Goal: Information Seeking & Learning: Learn about a topic

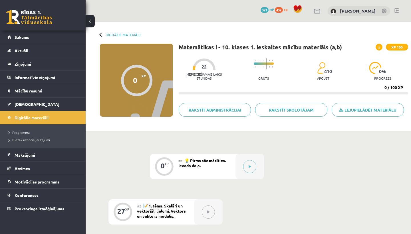
scroll to position [59, 0]
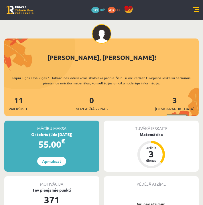
click at [194, 12] on link at bounding box center [196, 10] width 6 height 6
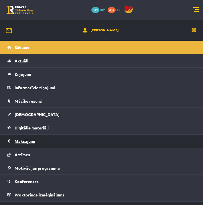
click at [24, 146] on legend "Maksājumi 0" at bounding box center [105, 141] width 181 height 13
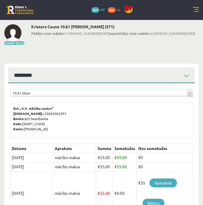
click at [192, 10] on div "0 Dāvanas 371 mP 432 xp" at bounding box center [101, 10] width 203 height 20
click at [193, 11] on link at bounding box center [196, 10] width 6 height 6
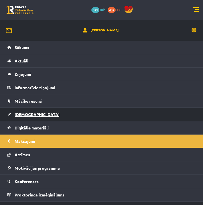
click at [26, 116] on span "[DEMOGRAPHIC_DATA]" at bounding box center [37, 114] width 45 height 5
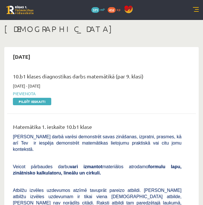
click at [193, 10] on link at bounding box center [196, 10] width 6 height 6
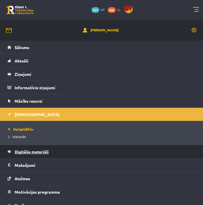
click at [26, 152] on span "Digitālie materiāli" at bounding box center [32, 151] width 34 height 5
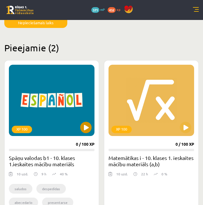
scroll to position [66, 0]
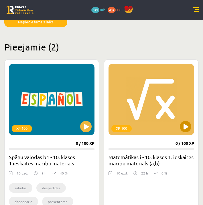
click at [184, 130] on button at bounding box center [184, 126] width 11 height 11
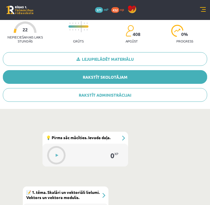
scroll to position [133, 0]
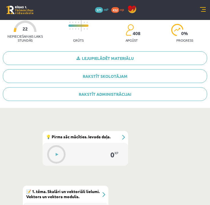
click at [121, 137] on div "#1 💡 Pirms sāc mācīties. Ievada daļa." at bounding box center [86, 137] width 86 height 12
click at [55, 154] on button at bounding box center [56, 154] width 13 height 13
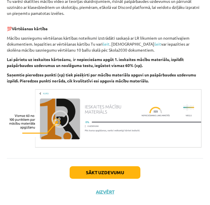
scroll to position [331, 0]
click at [107, 172] on button "Sākt uzdevumu" at bounding box center [105, 173] width 71 height 13
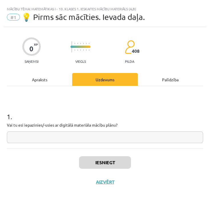
click at [113, 50] on div "Mācību tēma: Matemātikas i - 10. klases 1. ieskaites mācību materiāls (a,b) #1 …" at bounding box center [105, 102] width 210 height 205
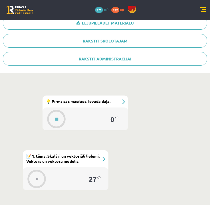
scroll to position [170, 0]
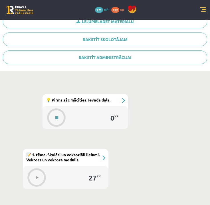
click at [55, 115] on button at bounding box center [56, 117] width 13 height 13
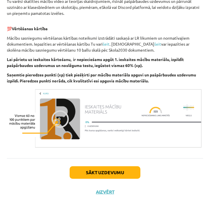
scroll to position [331, 0]
click at [107, 171] on button "Sākt uzdevumu" at bounding box center [105, 173] width 71 height 13
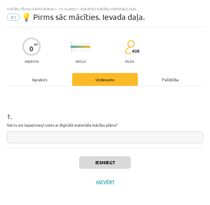
scroll to position [0, 0]
click at [101, 142] on input "text" at bounding box center [105, 138] width 197 height 12
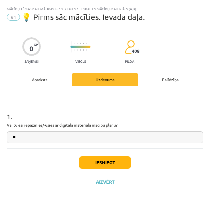
type input "**"
click at [90, 161] on button "Iesniegt" at bounding box center [105, 163] width 52 height 13
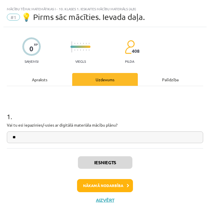
click at [87, 188] on button "Nākamā nodarbība" at bounding box center [105, 185] width 56 height 13
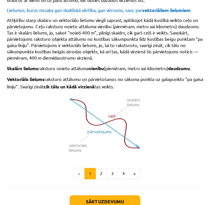
scroll to position [420, 0]
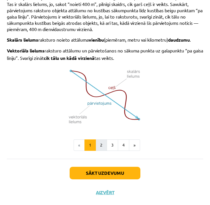
click at [103, 143] on button "2" at bounding box center [101, 145] width 11 height 11
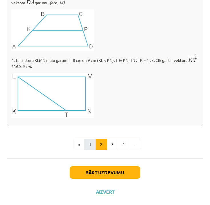
click at [94, 141] on button "1" at bounding box center [90, 144] width 11 height 11
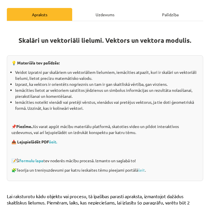
scroll to position [75, 0]
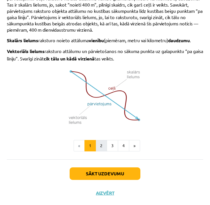
click at [100, 143] on button "2" at bounding box center [101, 145] width 11 height 11
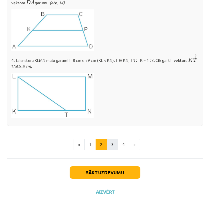
click at [111, 145] on button "3" at bounding box center [112, 144] width 11 height 11
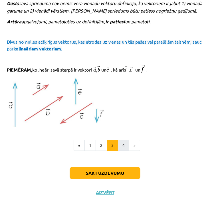
click at [125, 142] on button "4" at bounding box center [123, 145] width 11 height 11
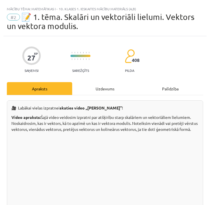
scroll to position [0, 0]
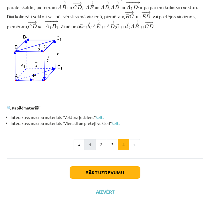
click at [92, 142] on button "1" at bounding box center [90, 144] width 11 height 11
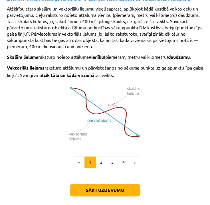
scroll to position [403, 0]
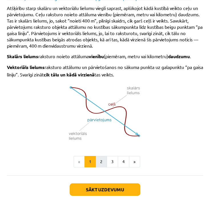
click at [101, 162] on button "2" at bounding box center [101, 161] width 11 height 11
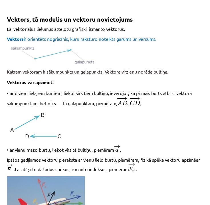
scroll to position [94, 0]
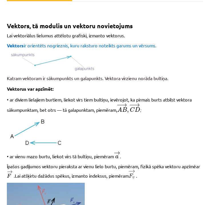
click at [125, 120] on p at bounding box center [105, 132] width 197 height 30
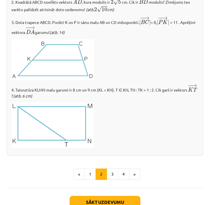
scroll to position [669, 0]
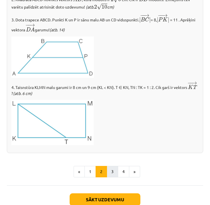
click at [114, 174] on button "3" at bounding box center [112, 171] width 11 height 11
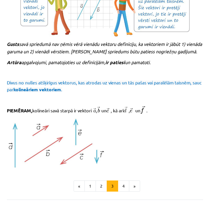
scroll to position [606, 0]
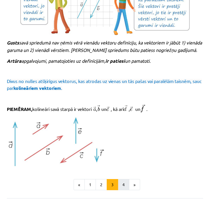
click at [122, 180] on button "4" at bounding box center [123, 184] width 11 height 11
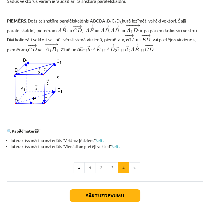
scroll to position [523, 0]
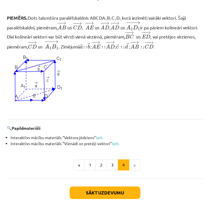
click at [118, 197] on button "Sākt uzdevumu" at bounding box center [105, 193] width 71 height 13
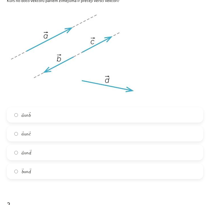
scroll to position [133, 0]
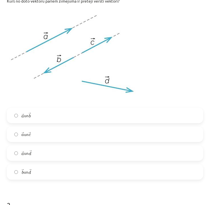
click at [73, 114] on label "→ a a → un → b b →" at bounding box center [104, 116] width 195 height 14
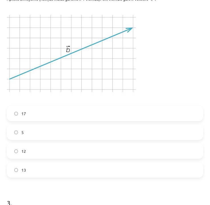
scroll to position [353, 0]
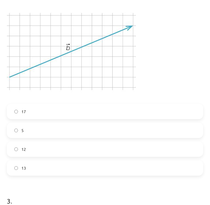
click at [51, 134] on label "5" at bounding box center [104, 130] width 195 height 14
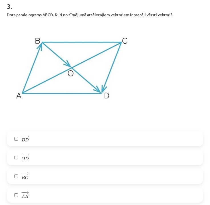
scroll to position [550, 0]
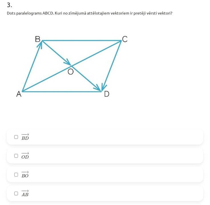
click at [47, 189] on label "− − → A B A B →" at bounding box center [104, 194] width 195 height 14
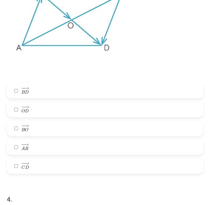
scroll to position [604, 0]
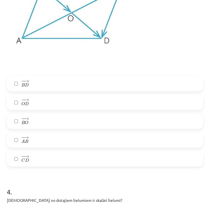
click at [56, 158] on label "− − → C D C D →" at bounding box center [104, 159] width 195 height 14
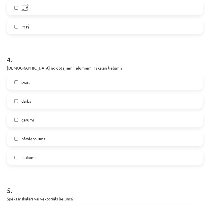
scroll to position [738, 0]
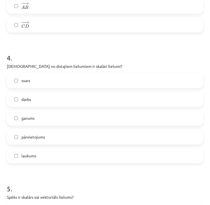
click at [68, 159] on label "laukums" at bounding box center [104, 156] width 195 height 14
click at [70, 120] on label "garums" at bounding box center [104, 118] width 195 height 14
click at [75, 87] on label "svars" at bounding box center [104, 80] width 195 height 14
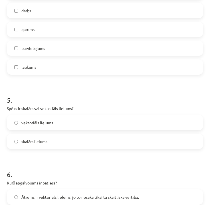
scroll to position [827, 0]
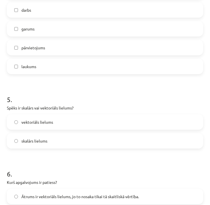
click at [61, 125] on label "vektoriāls lielums" at bounding box center [104, 122] width 195 height 14
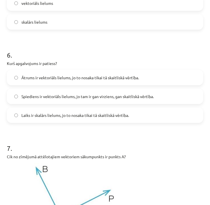
scroll to position [949, 0]
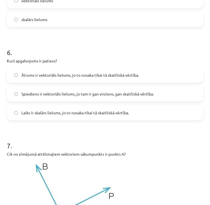
click at [66, 116] on span "Laiks ir skalārs lielums, jo to nosaka tikai tā skaitliskā vērtība." at bounding box center [75, 113] width 108 height 6
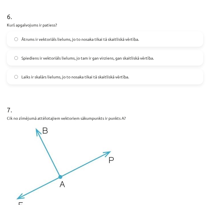
scroll to position [986, 0]
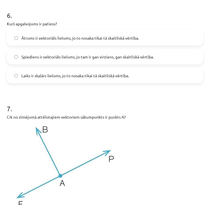
click at [80, 61] on label "Spiediens ir vektoriāls lielums, jo tam ir gan virziens, gan skaitliskā vērtība." at bounding box center [104, 57] width 195 height 14
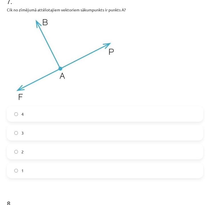
scroll to position [1095, 0]
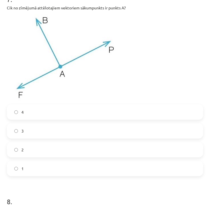
click at [57, 128] on label "3" at bounding box center [104, 131] width 195 height 14
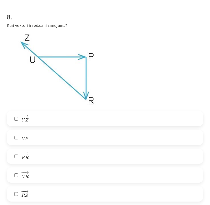
scroll to position [1281, 0]
click at [21, 138] on label "− − → U P U P →" at bounding box center [104, 137] width 195 height 14
click at [23, 154] on span "−" at bounding box center [23, 154] width 1 height 3
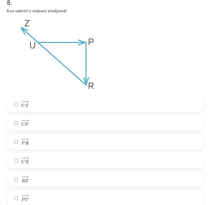
scroll to position [1296, 0]
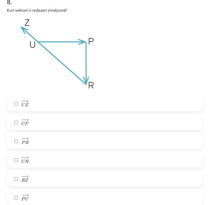
click at [25, 179] on span "Z" at bounding box center [26, 181] width 3 height 4
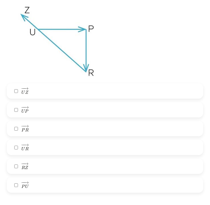
scroll to position [1306, 0]
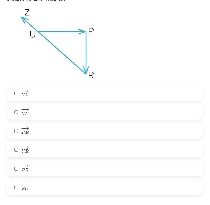
click at [30, 147] on label "− − → U R U R →" at bounding box center [104, 150] width 195 height 14
click at [29, 93] on label "− − → U Z U Z →" at bounding box center [104, 93] width 195 height 14
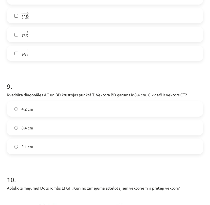
scroll to position [1441, 0]
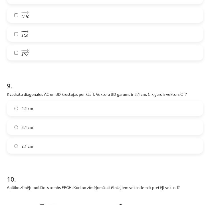
click at [44, 107] on label "4,2 cm" at bounding box center [104, 108] width 195 height 14
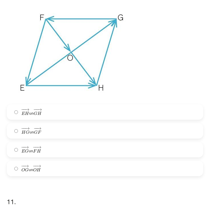
scroll to position [1633, 0]
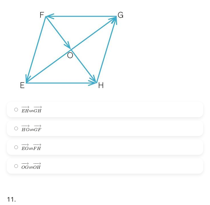
click at [53, 167] on label "− − → O G O G → un − − → O H O H →" at bounding box center [104, 166] width 195 height 14
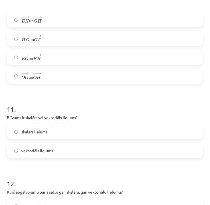
scroll to position [1724, 0]
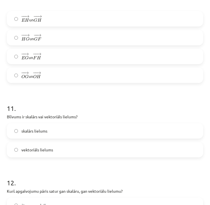
click at [63, 133] on label "skalārs lielums" at bounding box center [104, 131] width 195 height 14
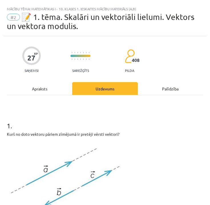
scroll to position [0, 0]
click at [52, 87] on div "Apraksts" at bounding box center [39, 88] width 65 height 13
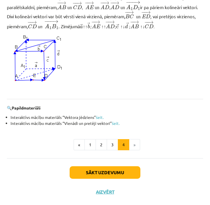
scroll to position [550, 0]
click at [90, 147] on button "1" at bounding box center [90, 144] width 11 height 11
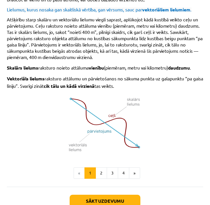
scroll to position [393, 0]
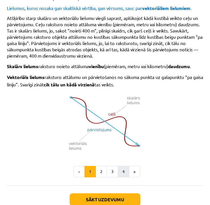
click at [125, 169] on button "4" at bounding box center [123, 171] width 11 height 11
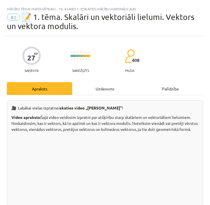
scroll to position [0, 0]
click at [114, 91] on div "Uzdevums" at bounding box center [104, 88] width 65 height 13
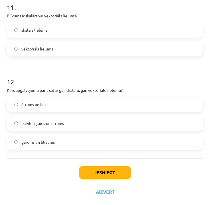
scroll to position [1827, 0]
click at [68, 121] on label "pārvietojums un ātrums" at bounding box center [104, 123] width 195 height 14
click at [89, 169] on button "Iesniegt" at bounding box center [105, 173] width 52 height 13
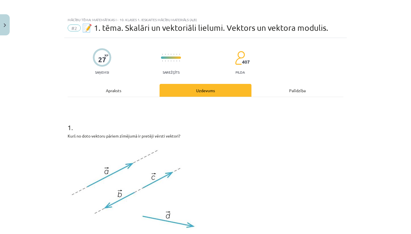
scroll to position [0, 0]
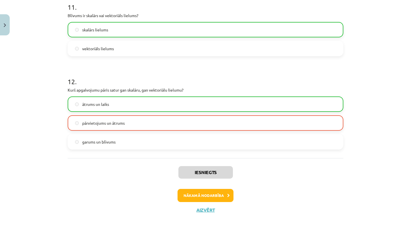
click at [188, 196] on button "Nākamā nodarbība" at bounding box center [206, 195] width 56 height 13
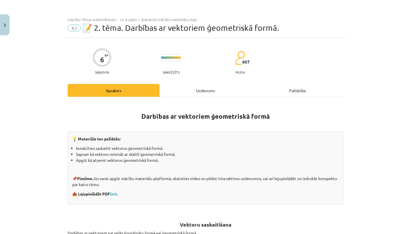
click at [3, 19] on button "Close" at bounding box center [5, 24] width 10 height 21
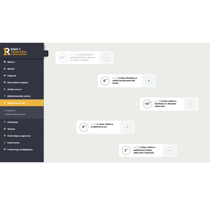
scroll to position [185, 0]
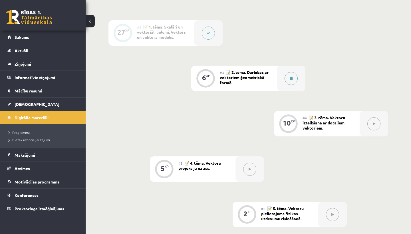
click at [210, 77] on button at bounding box center [291, 78] width 13 height 13
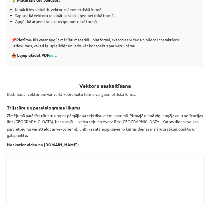
scroll to position [139, 0]
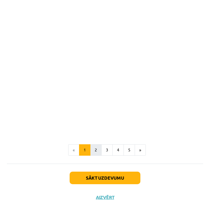
click at [99, 145] on button "2" at bounding box center [95, 150] width 11 height 11
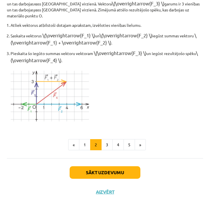
scroll to position [604, 0]
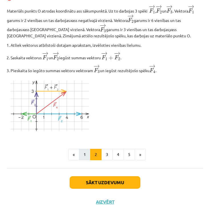
click at [85, 151] on button "1" at bounding box center [84, 154] width 11 height 11
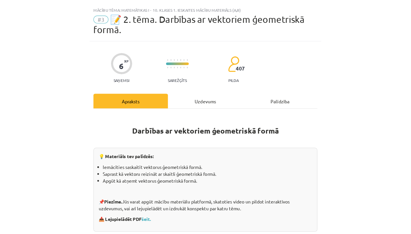
scroll to position [0, 0]
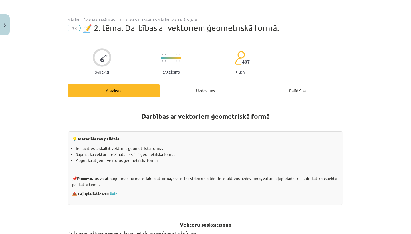
click at [3, 28] on button "Close" at bounding box center [5, 24] width 10 height 21
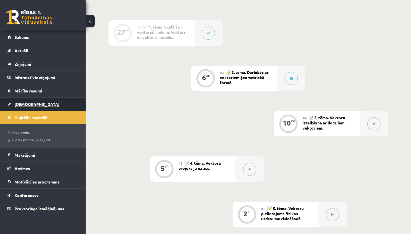
click at [20, 105] on span "[DEMOGRAPHIC_DATA]" at bounding box center [37, 104] width 45 height 5
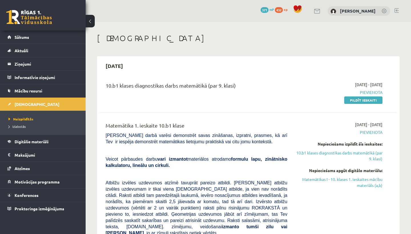
click at [137, 87] on div "10.b1 klases diagnostikas darbs matemātikā (par 9. klasi)" at bounding box center [197, 87] width 182 height 11
